Goal: Transaction & Acquisition: Purchase product/service

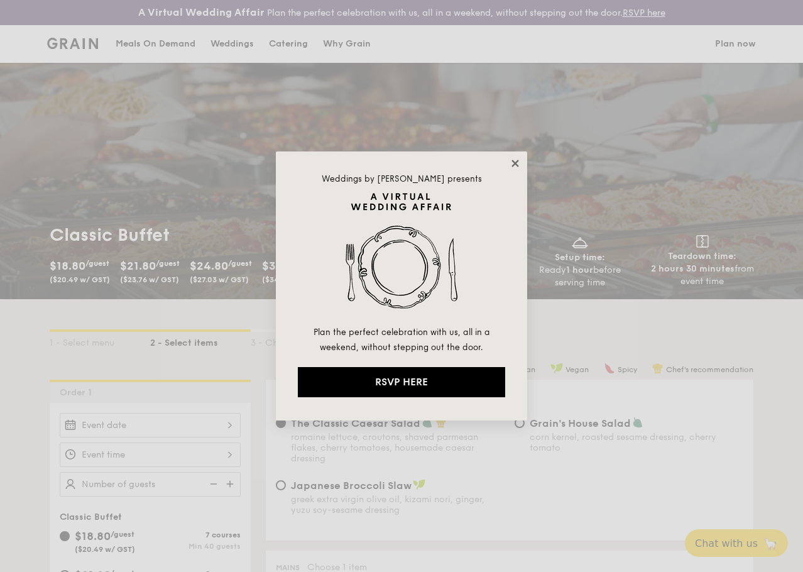
click at [509, 164] on icon at bounding box center [514, 163] width 11 height 11
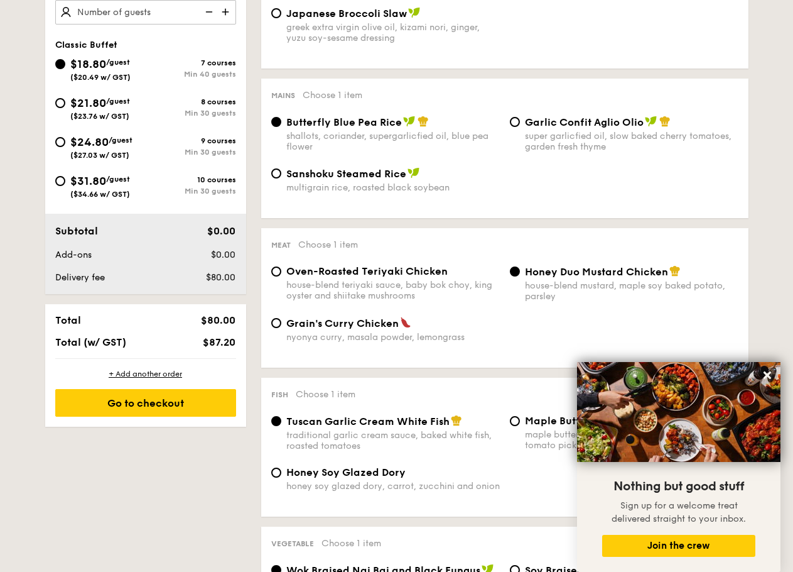
scroll to position [534, 0]
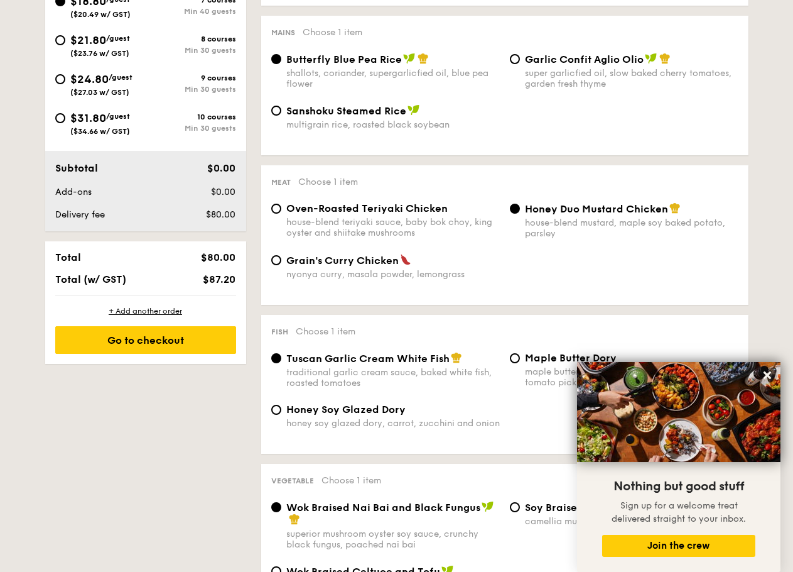
click at [368, 214] on span "Oven-Roasted Teriyaki Chicken" at bounding box center [366, 208] width 161 height 12
click at [281, 214] on input "Oven-Roasted Teriyaki Chicken house-blend teriyaki sauce, baby bok choy, king o…" at bounding box center [276, 208] width 10 height 10
radio input "true"
click at [595, 231] on div "house-blend mustard, maple soy baked potato, parsley" at bounding box center [632, 227] width 214 height 21
click at [520, 214] on input "Honey Duo Mustard Chicken house-blend mustard, maple soy baked potato, parsley" at bounding box center [515, 208] width 10 height 10
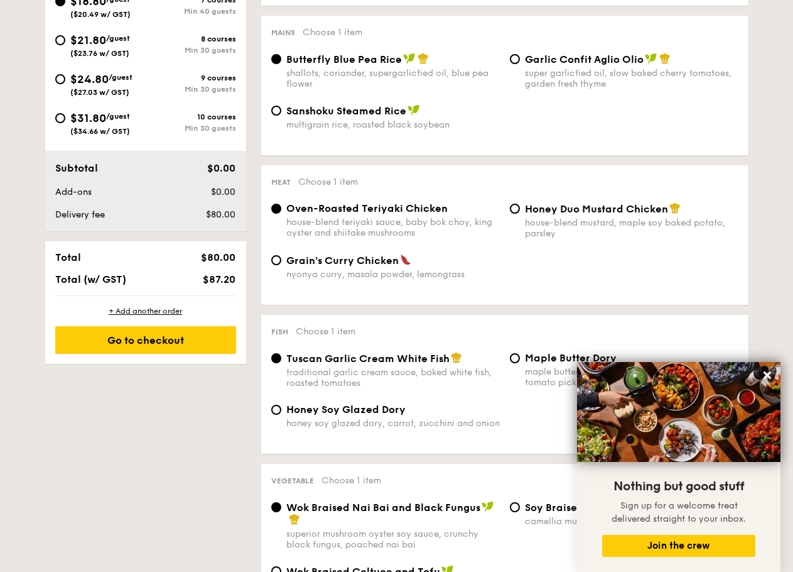
radio input "true"
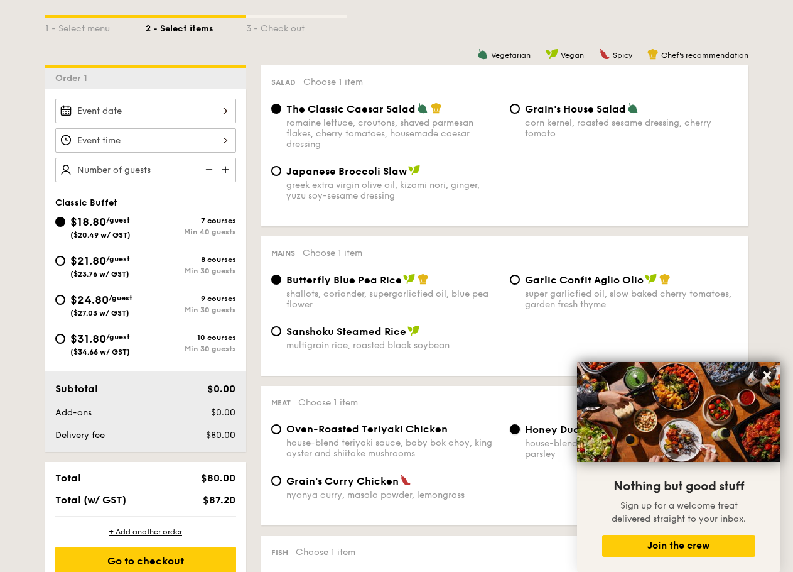
scroll to position [251, 0]
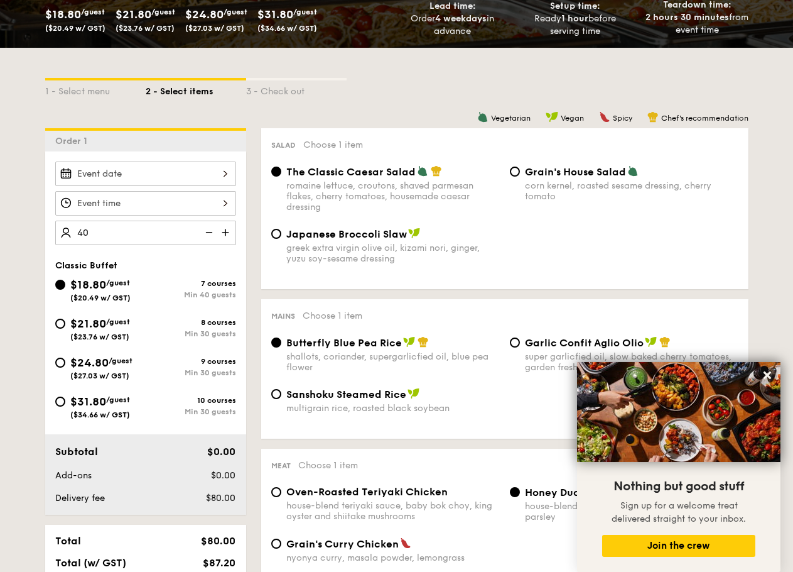
type input "4"
type input "50 guests"
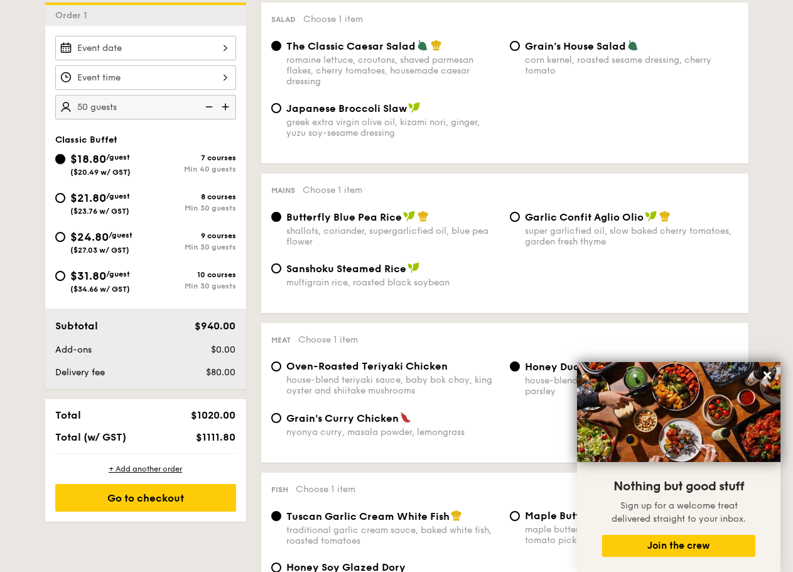
scroll to position [0, 0]
